Goal: Information Seeking & Learning: Understand process/instructions

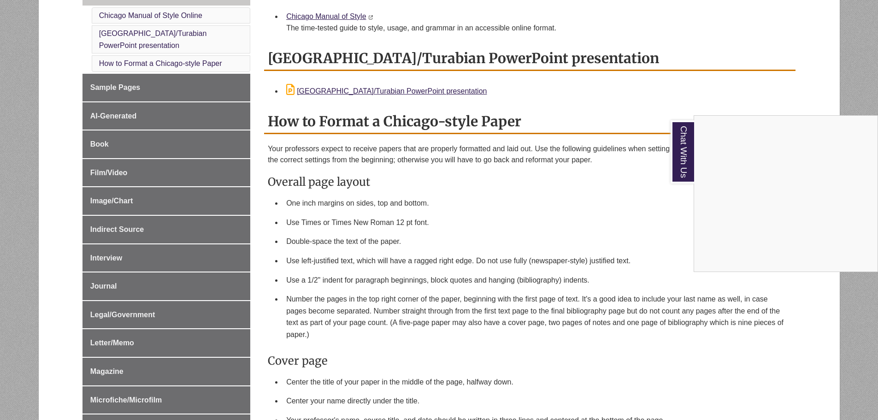
scroll to position [138, 0]
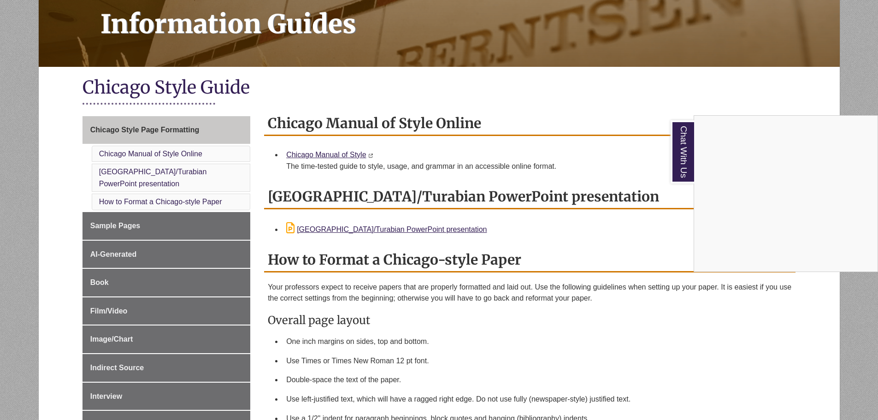
click at [110, 214] on div "Chat With Us" at bounding box center [439, 210] width 878 height 420
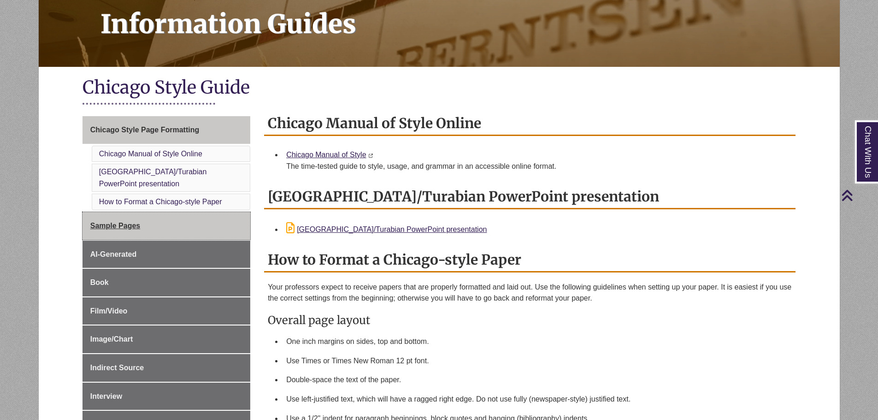
click at [131, 222] on span "Sample Pages" at bounding box center [115, 226] width 50 height 8
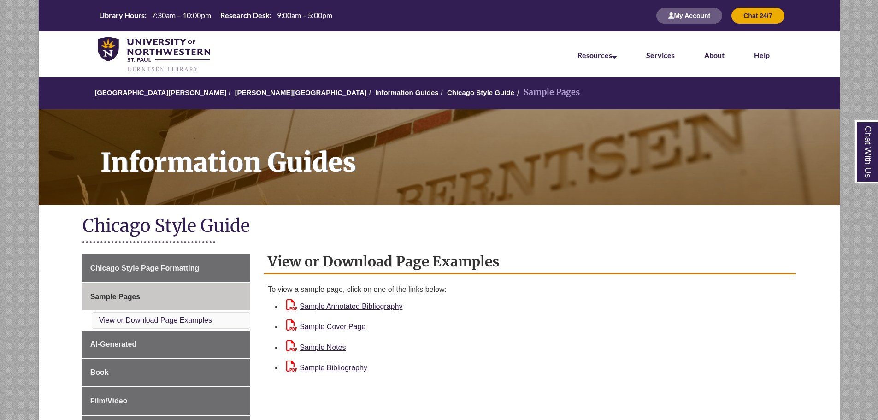
click at [425, 228] on h1 "Chicago Style Guide" at bounding box center [440, 226] width 714 height 24
click at [366, 326] on link "Sample Cover Page" at bounding box center [325, 327] width 79 height 8
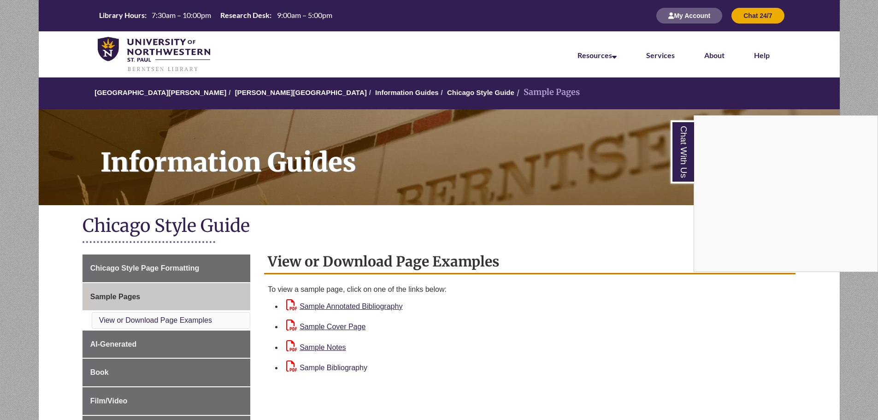
drag, startPoint x: 314, startPoint y: 348, endPoint x: 307, endPoint y: 367, distance: 20.1
click at [508, 415] on div "Chat With Us" at bounding box center [439, 210] width 878 height 420
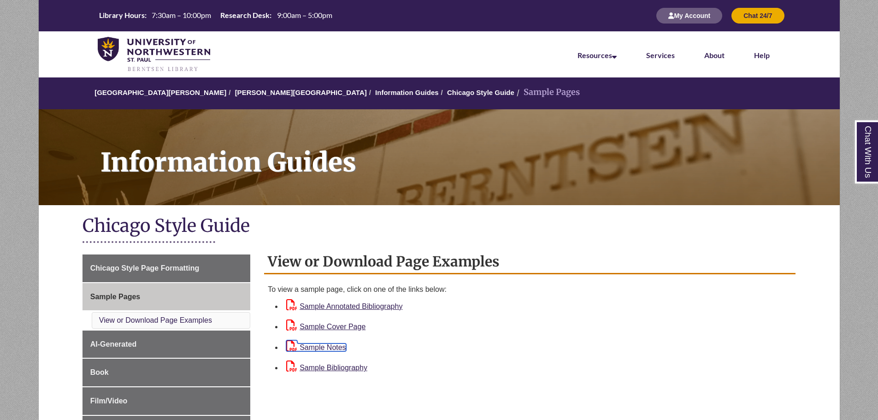
click at [318, 345] on link "Sample Notes" at bounding box center [316, 348] width 60 height 8
click at [356, 366] on link "Sample Bibliography" at bounding box center [326, 368] width 81 height 8
